Goal: Information Seeking & Learning: Learn about a topic

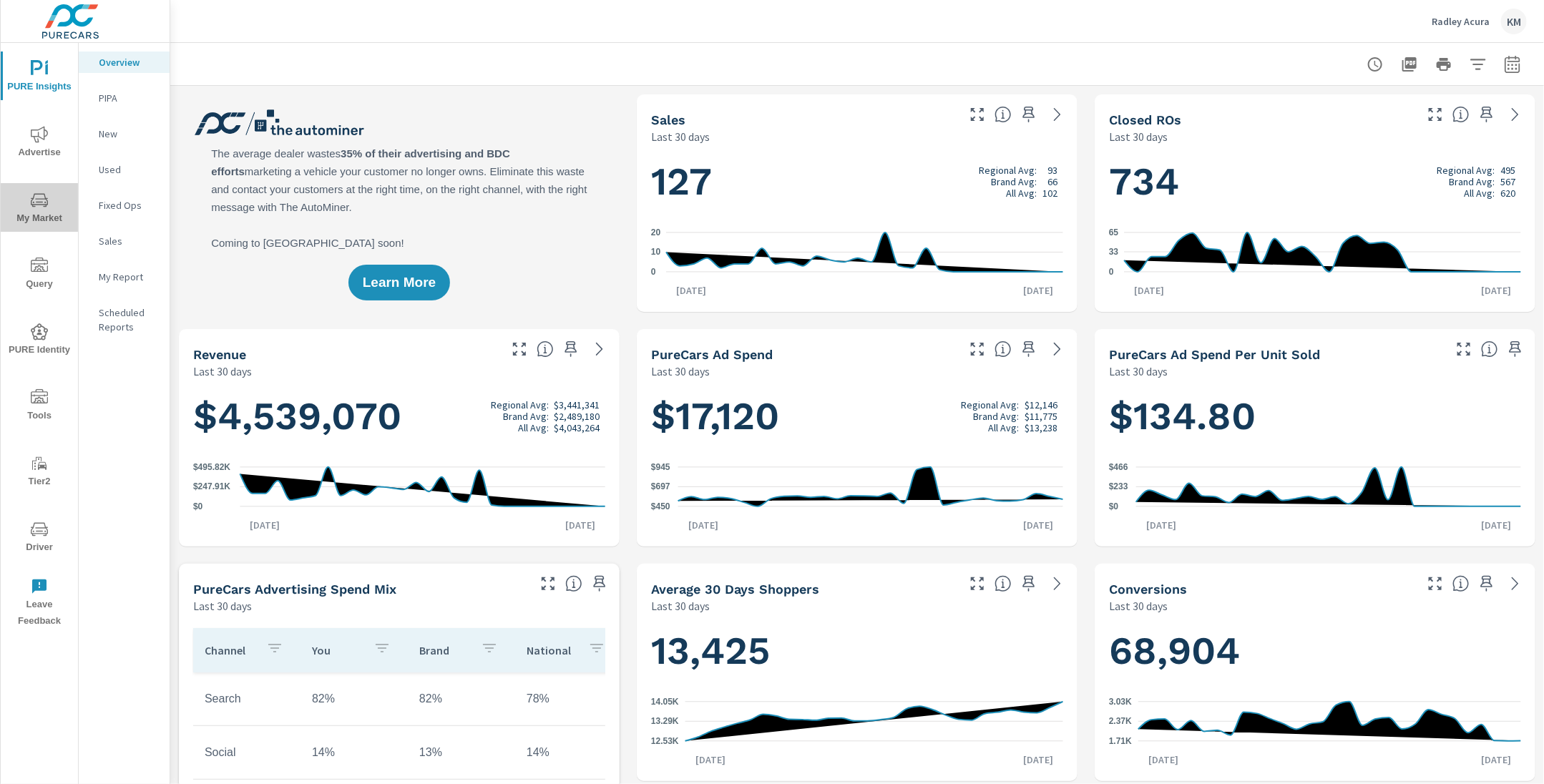
click at [37, 208] on icon "nav menu" at bounding box center [40, 200] width 17 height 17
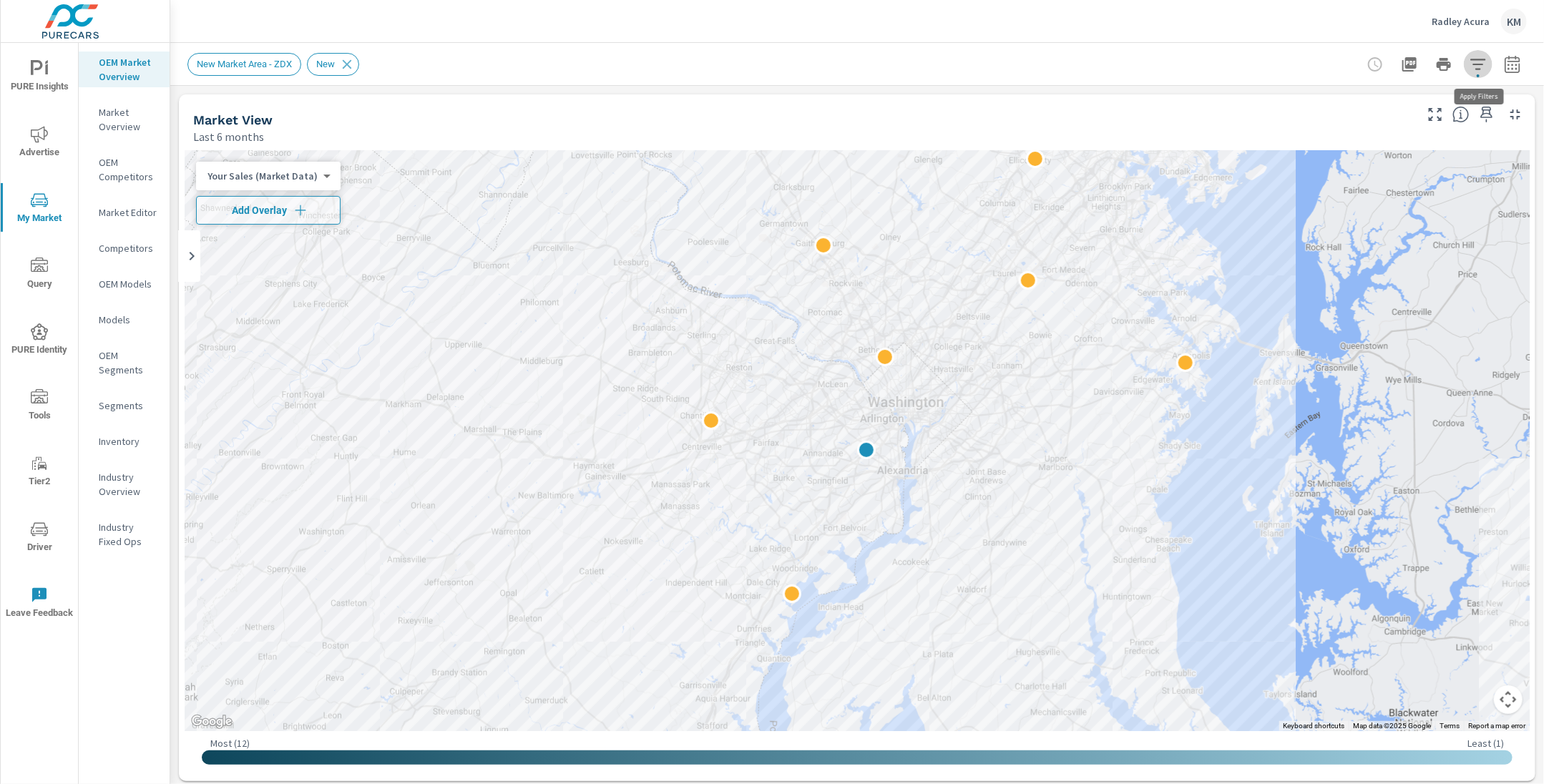
click at [1472, 64] on icon "button" at bounding box center [1479, 64] width 17 height 17
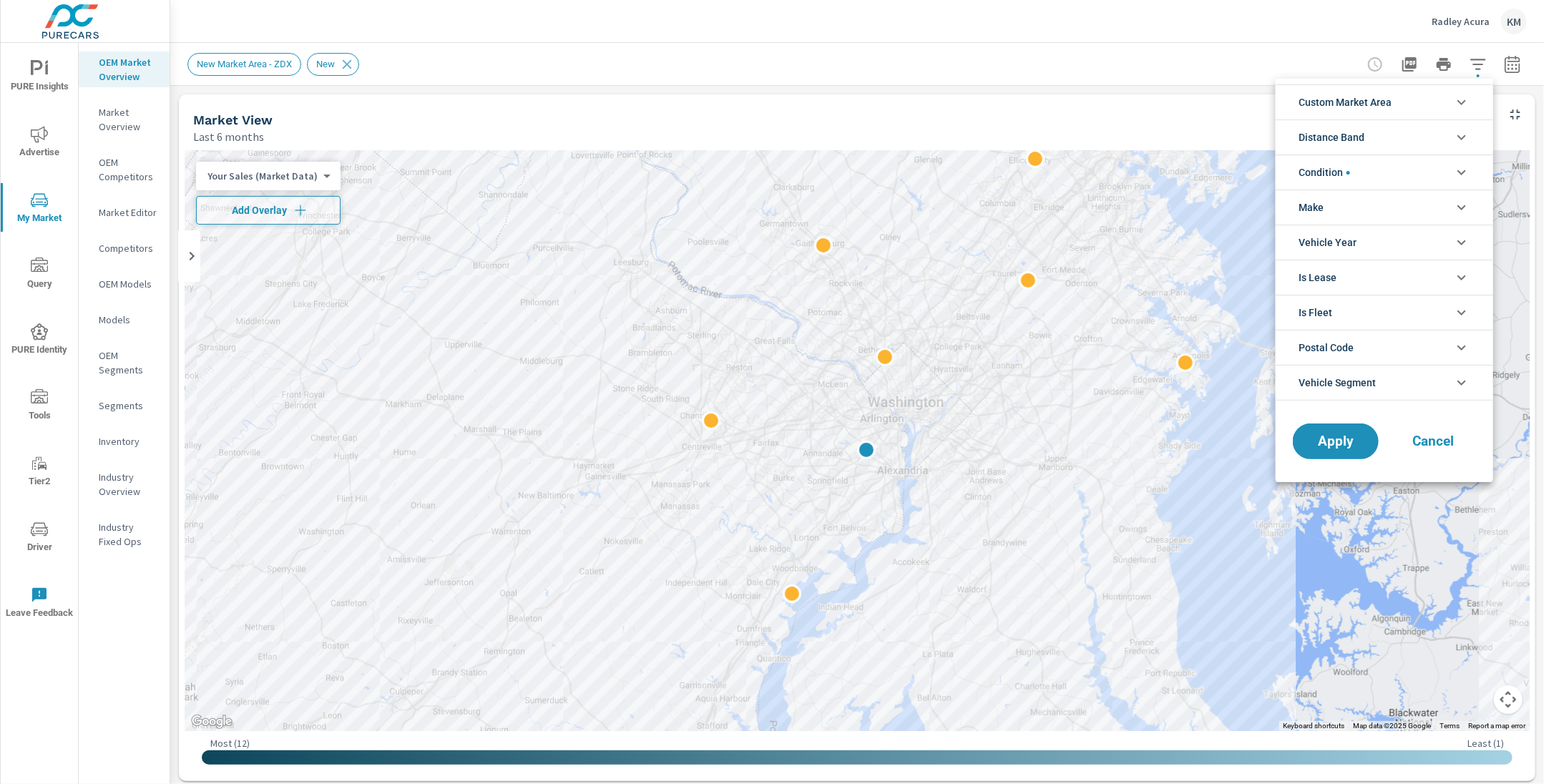
click at [1363, 112] on span "Custom Market Area" at bounding box center [1346, 102] width 93 height 34
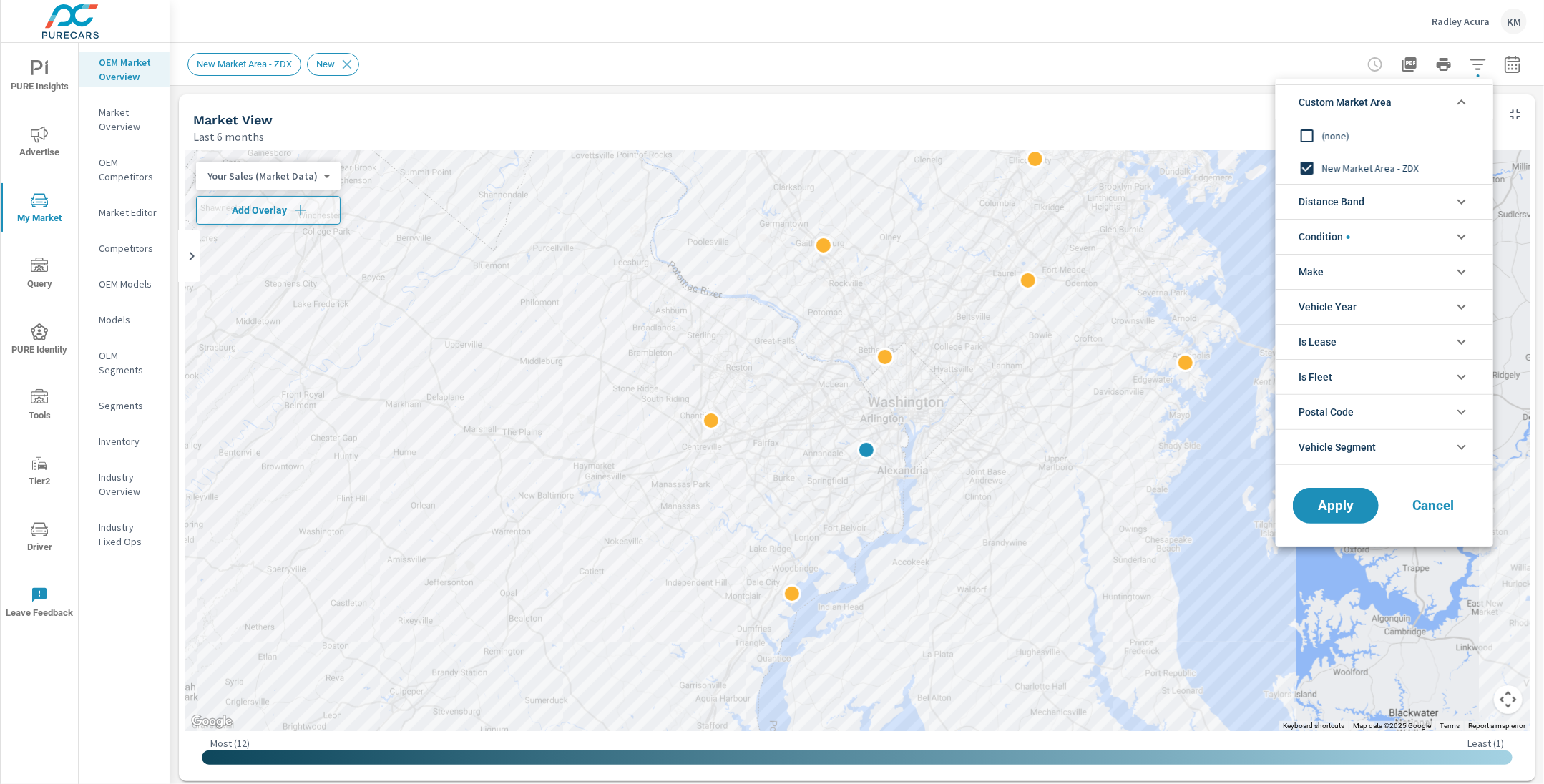
click at [1333, 134] on span "(none)" at bounding box center [1400, 136] width 156 height 17
click at [1350, 207] on span "Distance Band" at bounding box center [1332, 201] width 66 height 34
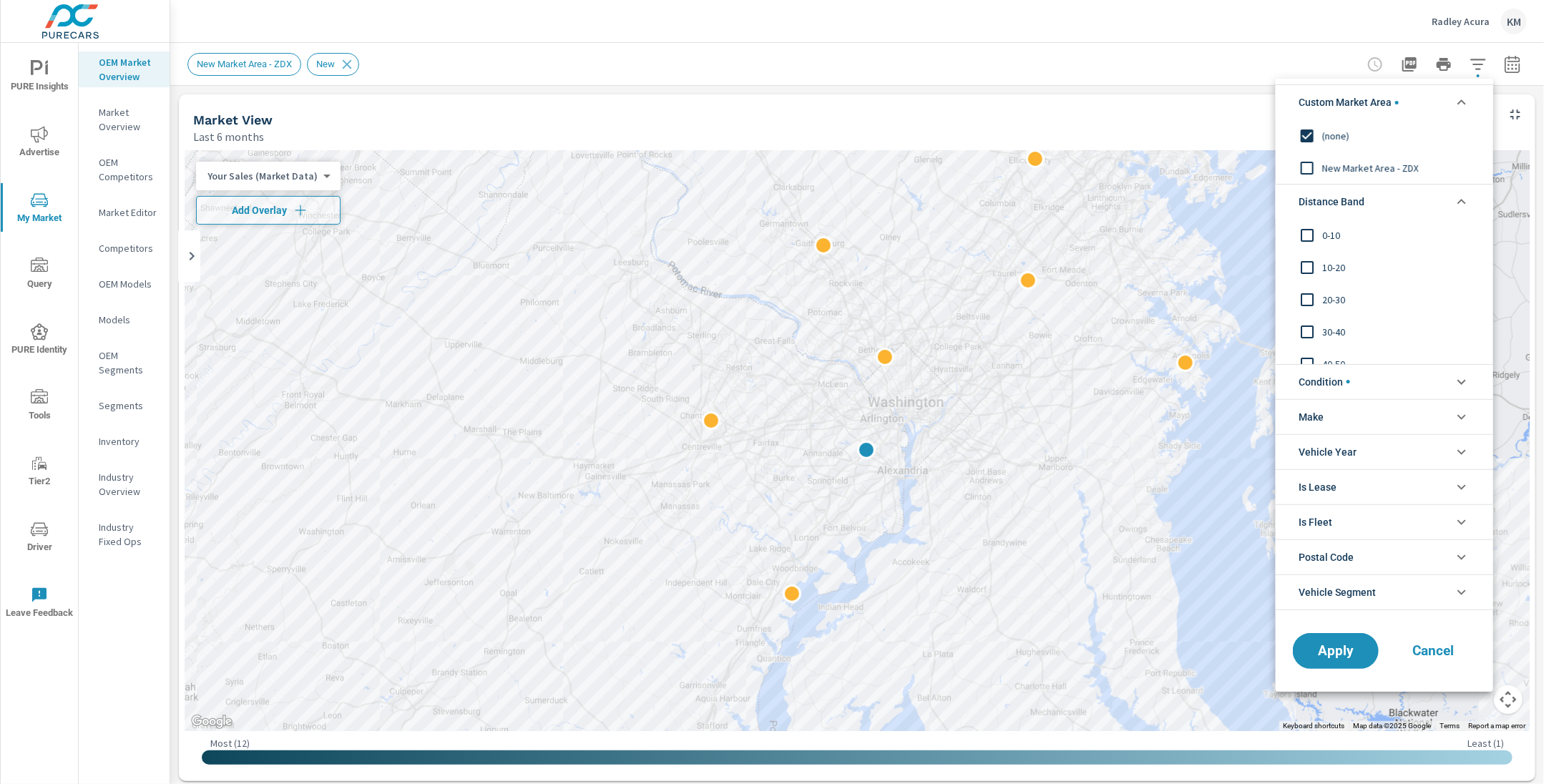
click at [1327, 239] on span "0-10" at bounding box center [1400, 235] width 156 height 17
click at [1327, 259] on span "10-20" at bounding box center [1400, 268] width 156 height 17
click at [1338, 644] on span "Apply" at bounding box center [1336, 651] width 58 height 14
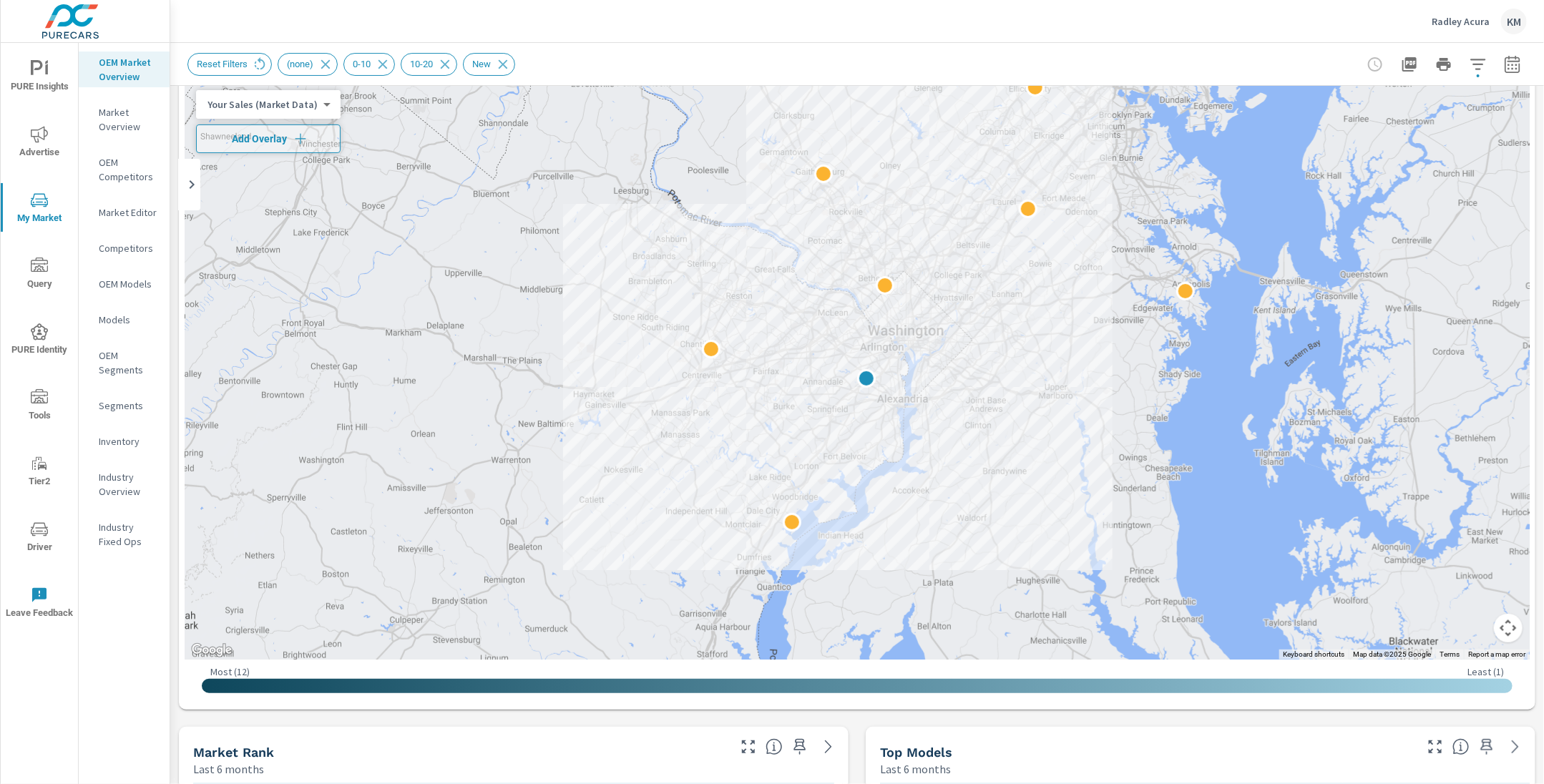
scroll to position [69, 0]
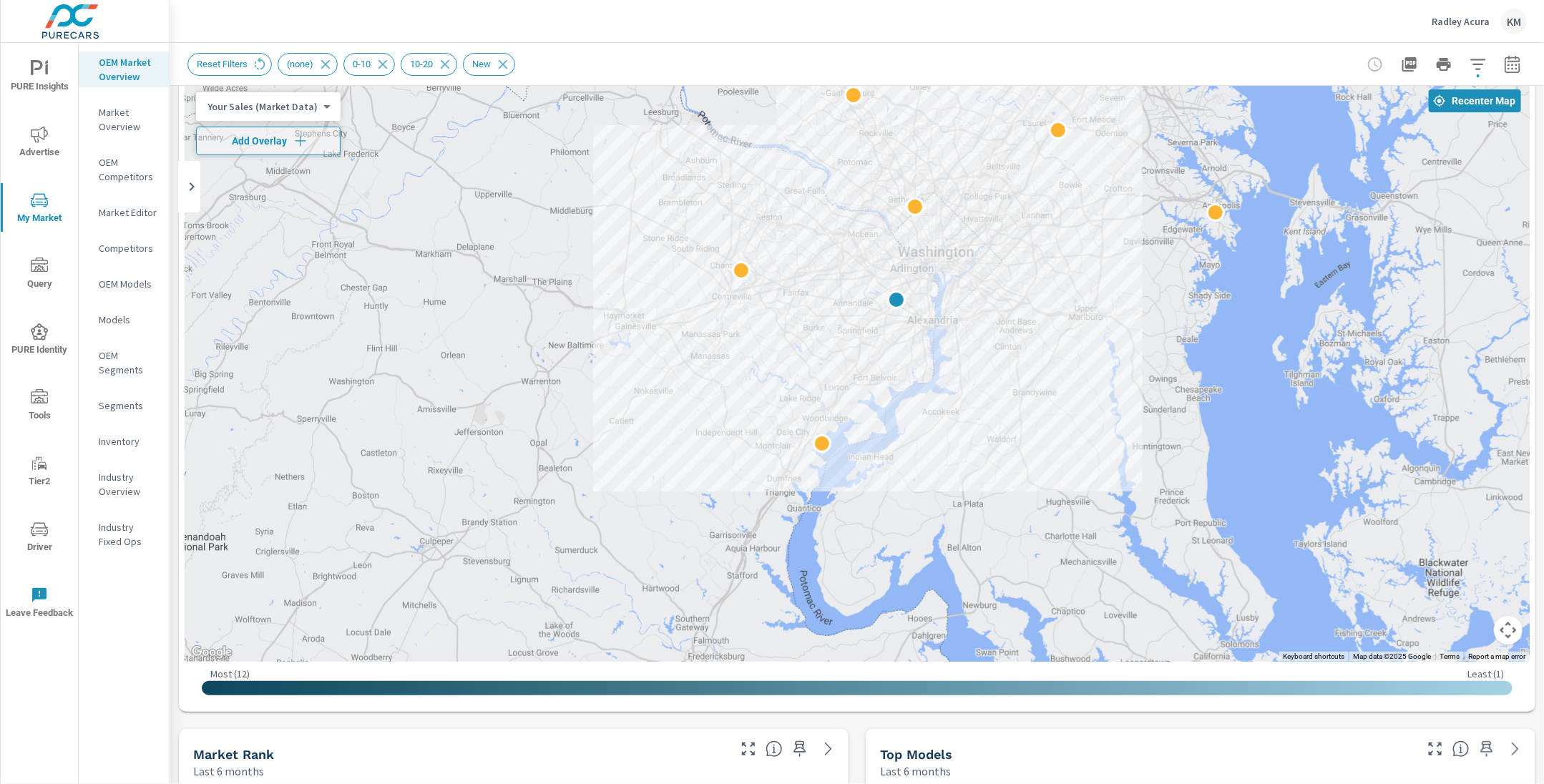
drag, startPoint x: 1042, startPoint y: 539, endPoint x: 1072, endPoint y: 456, distance: 88.3
click at [1072, 456] on div at bounding box center [1402, 612] width 1031 height 644
